Goal: Information Seeking & Learning: Find specific page/section

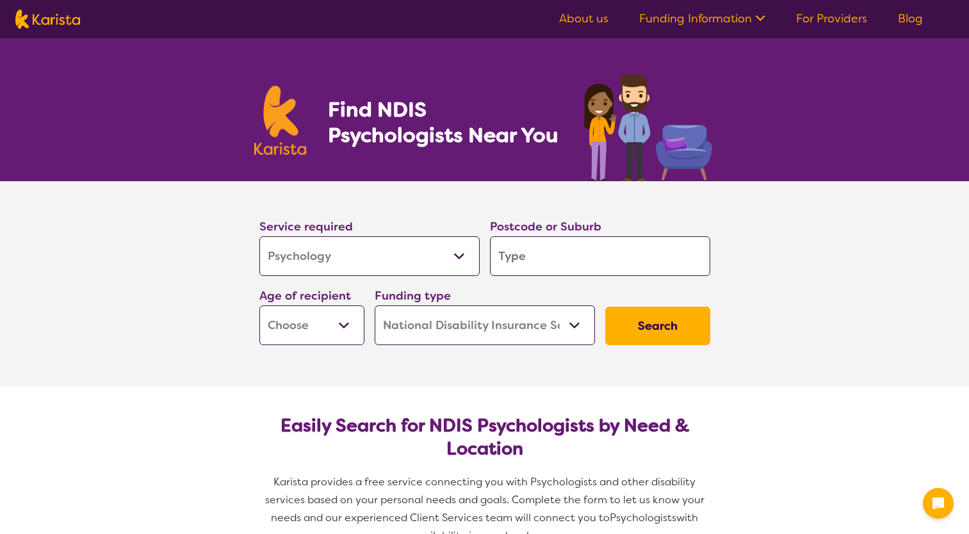
select select "Psychology"
select select "NDIS"
select select "Psychology"
select select "NDIS"
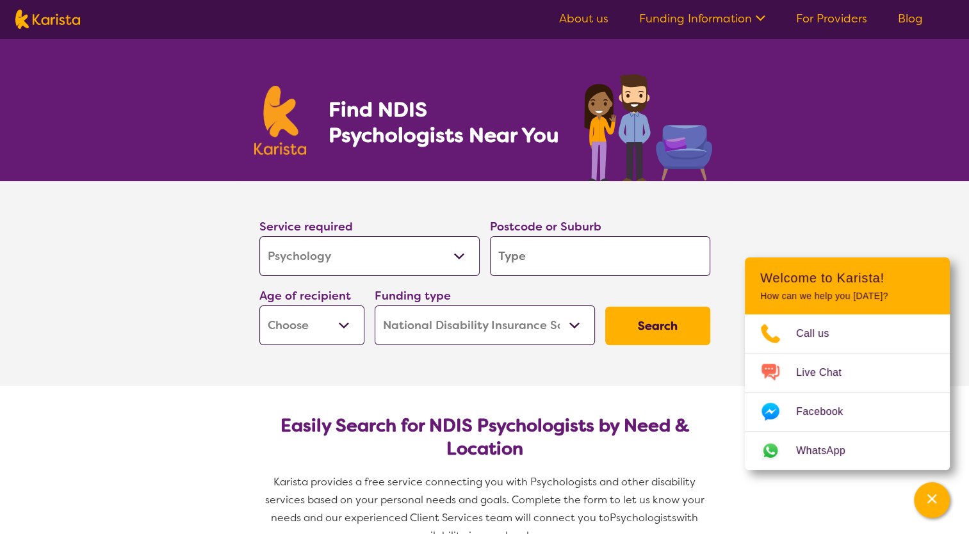
click at [556, 253] on input "search" at bounding box center [600, 256] width 220 height 40
type input "2"
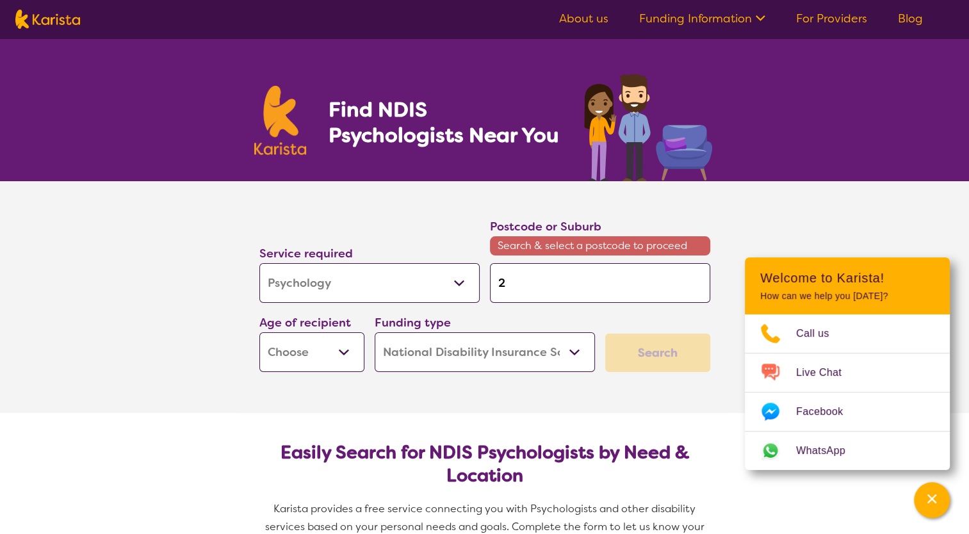
type input "20"
type input "207"
type input "2077"
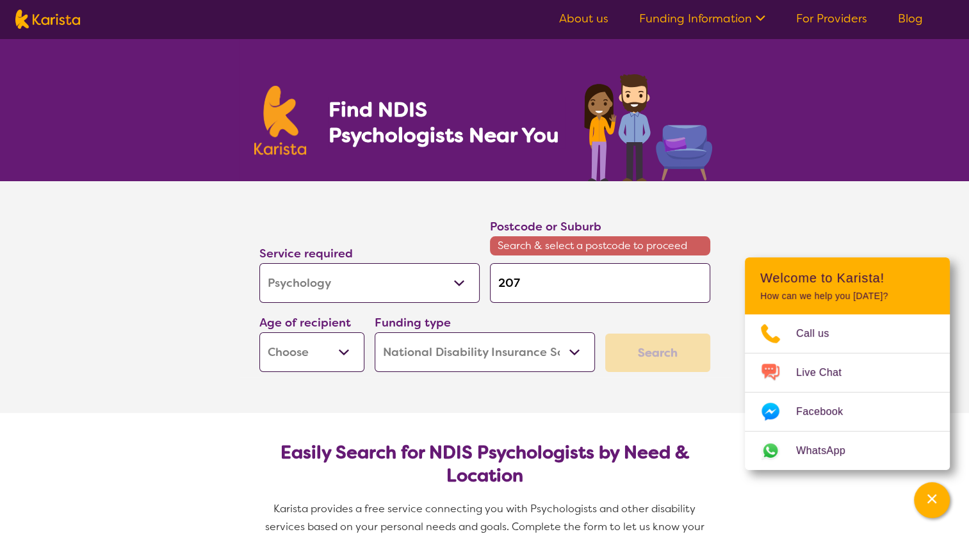
type input "2077"
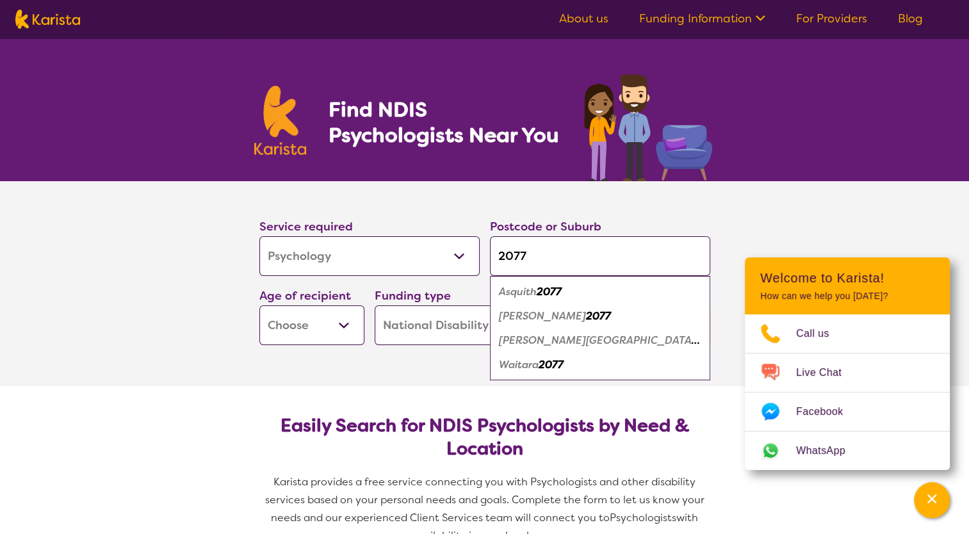
type input "2077"
click at [527, 315] on em "[PERSON_NAME]" at bounding box center [542, 315] width 87 height 13
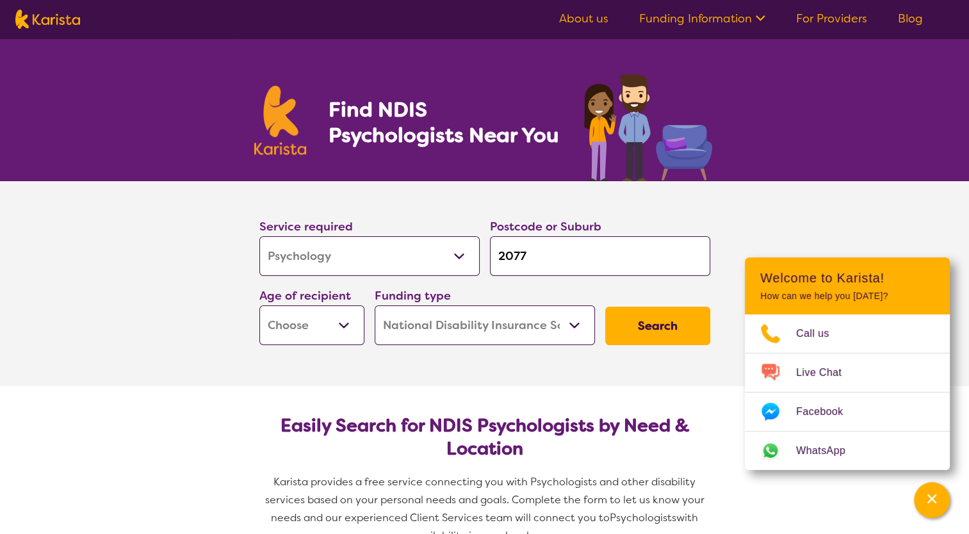
click at [340, 325] on select "Early Childhood - 0 to 9 Child - 10 to 11 Adolescent - 12 to 17 Adult - 18 to 6…" at bounding box center [311, 325] width 105 height 40
select select "EC"
click at [259, 305] on select "Early Childhood - 0 to 9 Child - 10 to 11 Adolescent - 12 to 17 Adult - 18 to 6…" at bounding box center [311, 325] width 105 height 40
select select "EC"
click at [644, 326] on button "Search" at bounding box center [657, 326] width 105 height 38
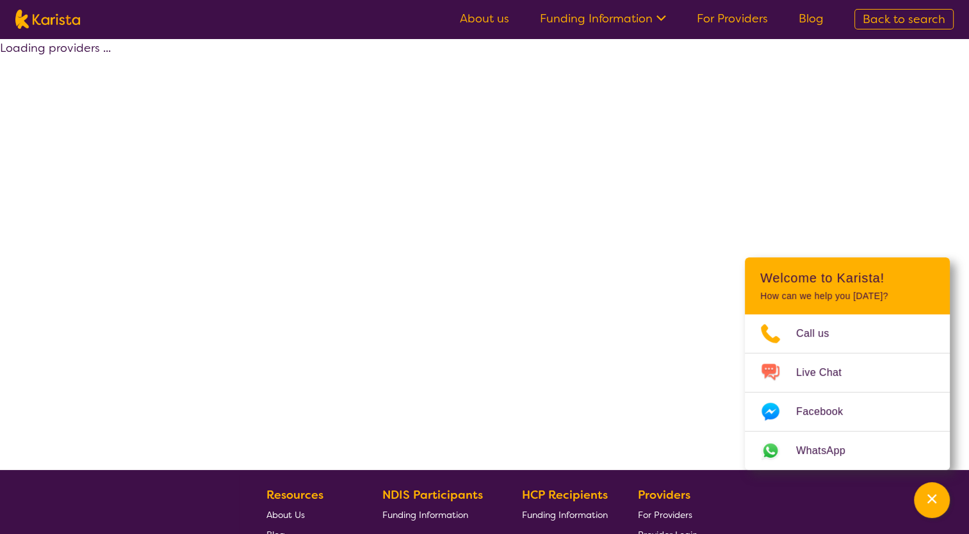
select select "by_score"
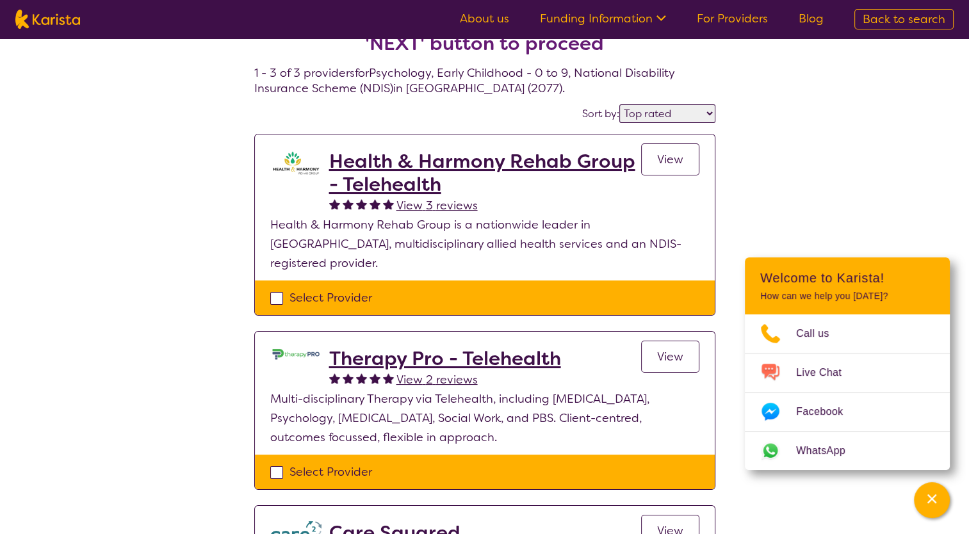
scroll to position [44, 0]
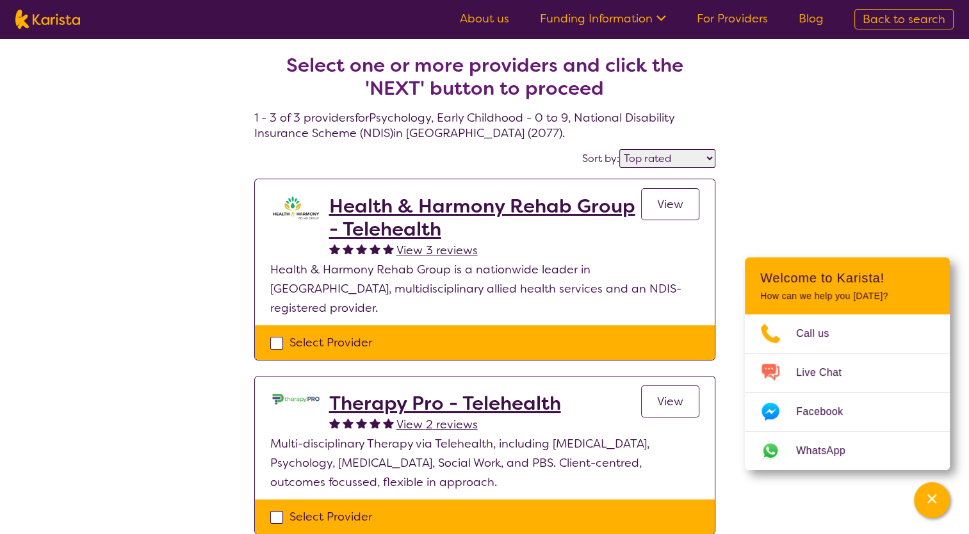
select select "Psychology"
select select "EC"
select select "NDIS"
select select "Psychology"
select select "EC"
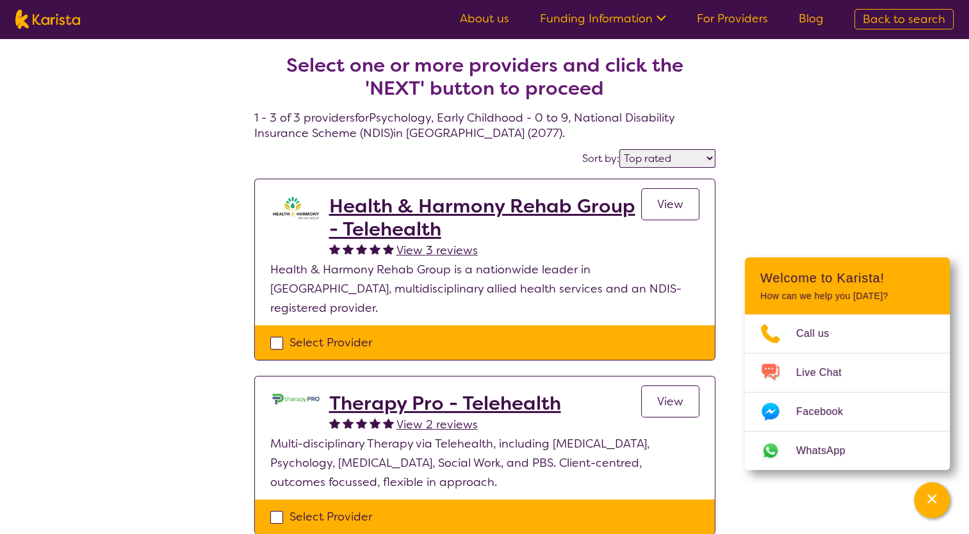
select select "NDIS"
